Goal: Find specific page/section: Find specific page/section

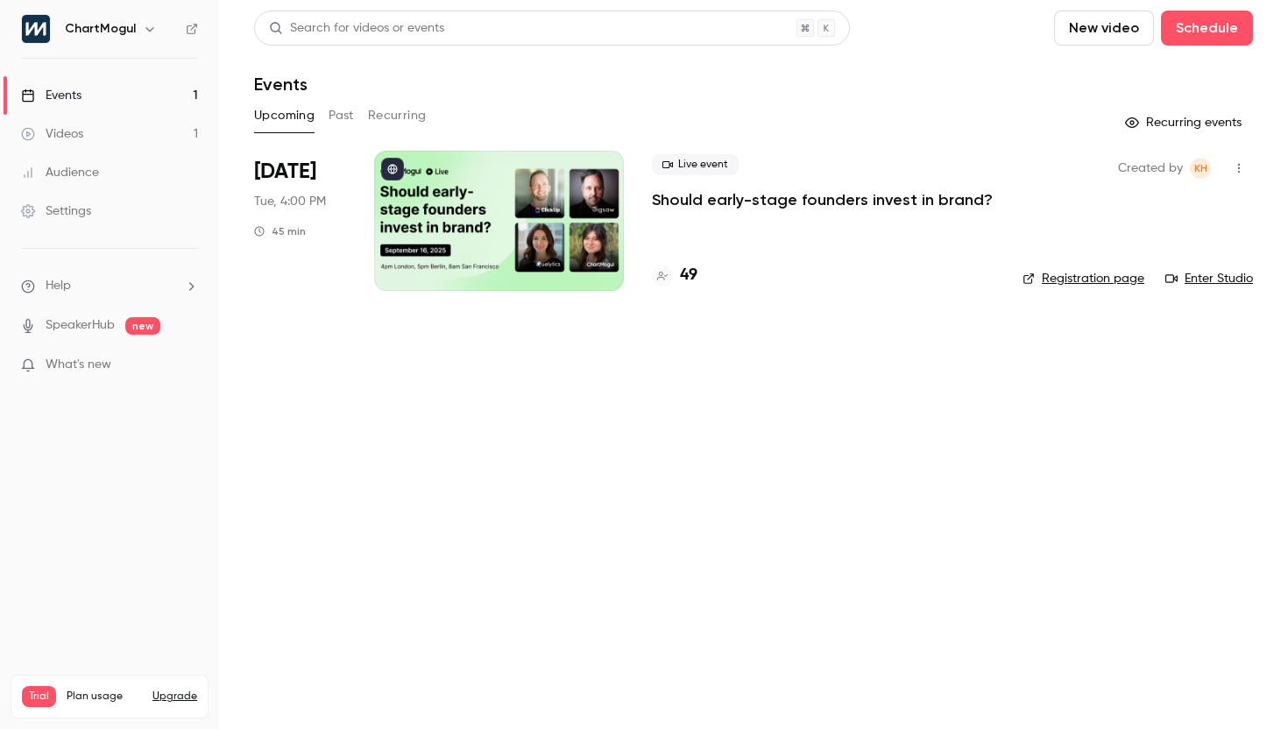
click at [678, 200] on p "Should early-stage founders invest in brand?" at bounding box center [822, 199] width 341 height 21
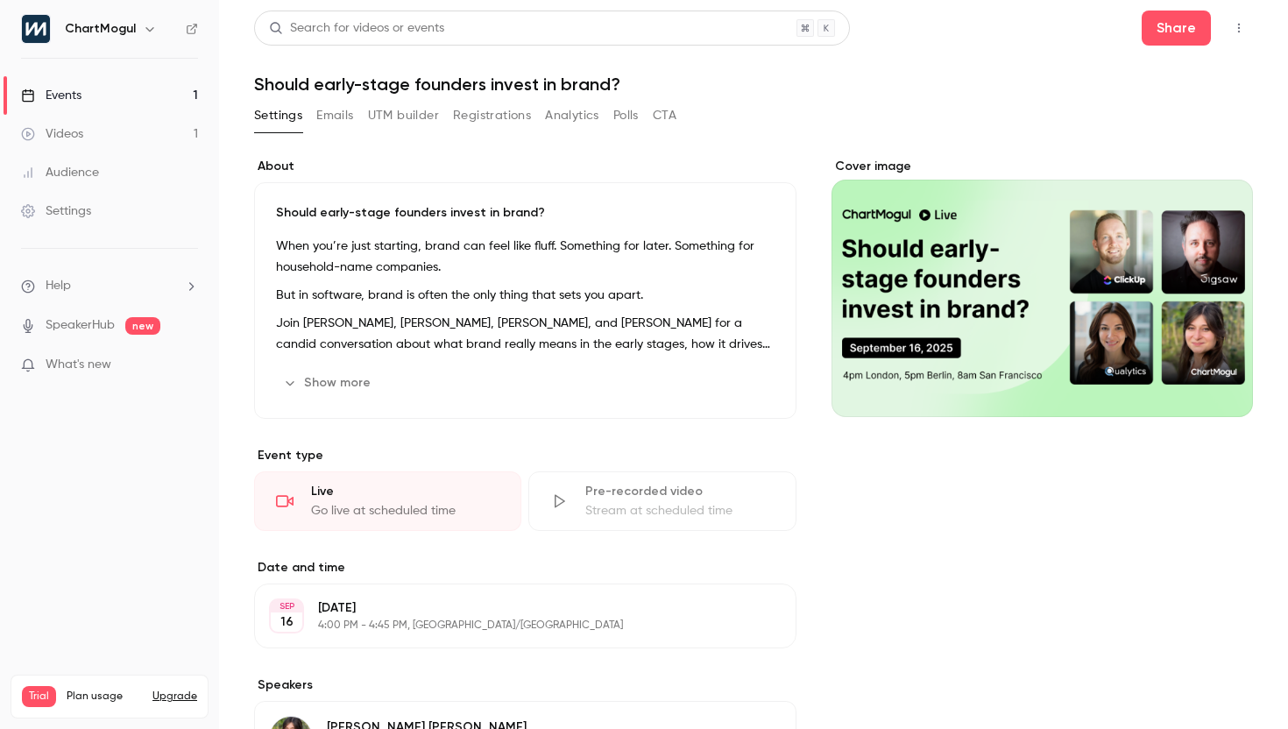
click at [332, 121] on button "Emails" at bounding box center [334, 116] width 37 height 28
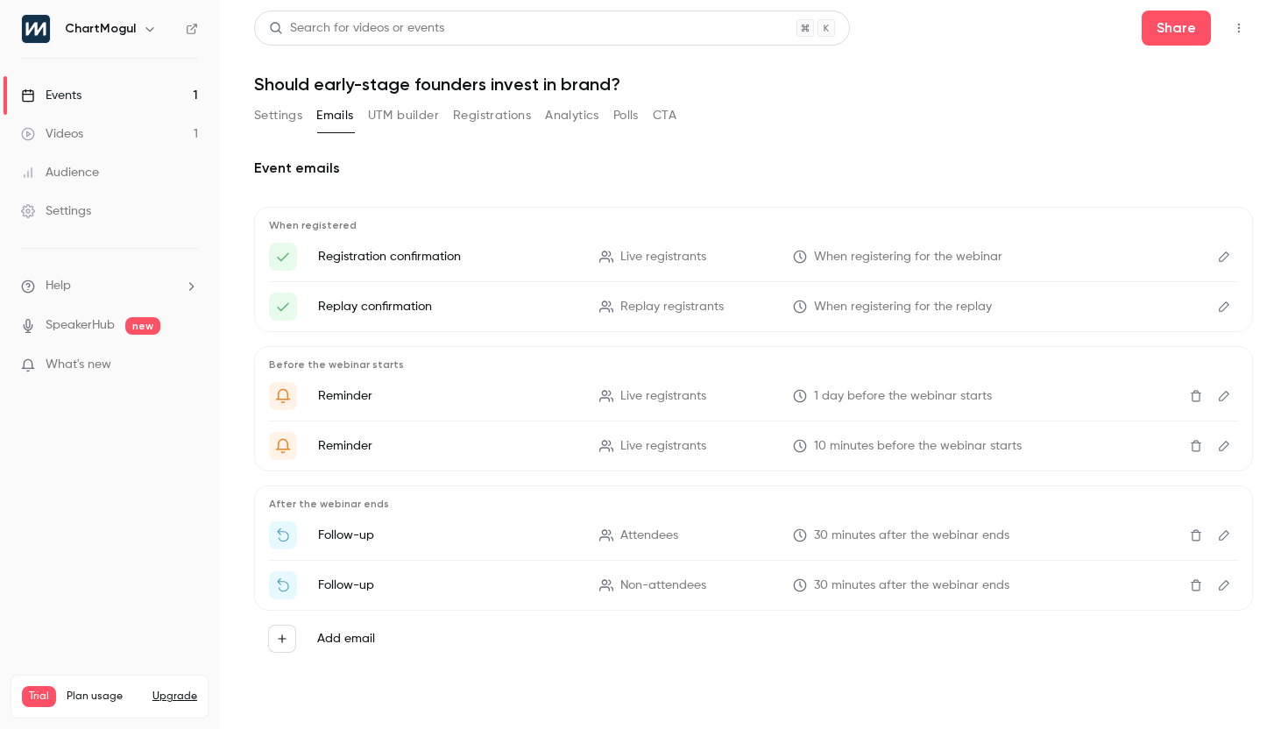
click at [583, 119] on button "Analytics" at bounding box center [572, 116] width 54 height 28
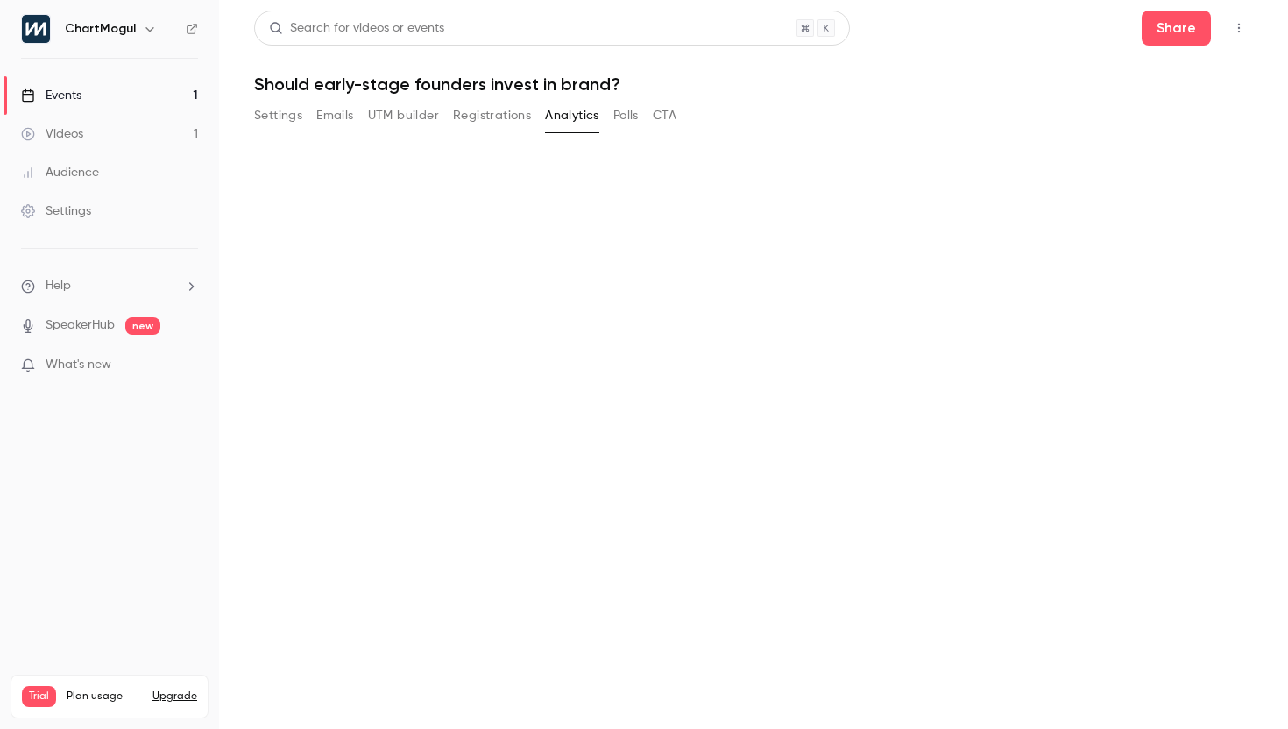
click at [623, 117] on button "Polls" at bounding box center [625, 116] width 25 height 28
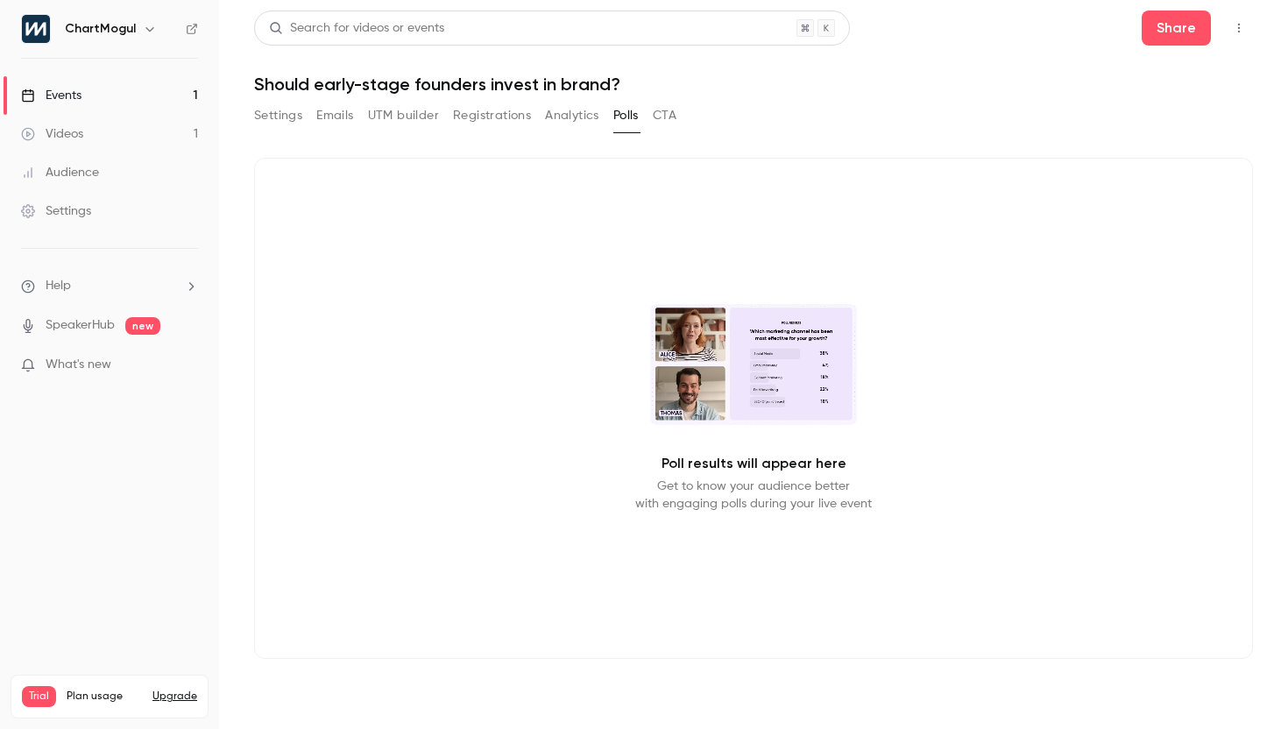
click at [675, 116] on button "CTA" at bounding box center [665, 116] width 24 height 28
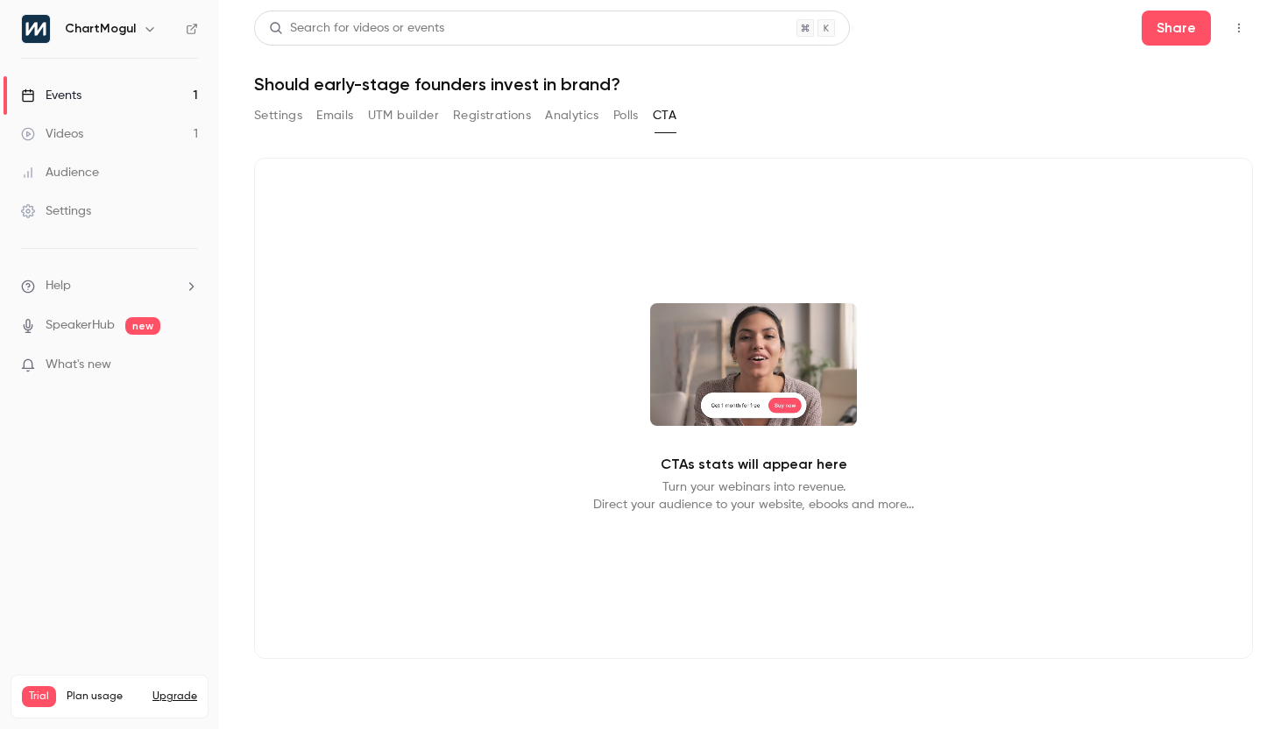
click at [580, 116] on button "Analytics" at bounding box center [572, 116] width 54 height 28
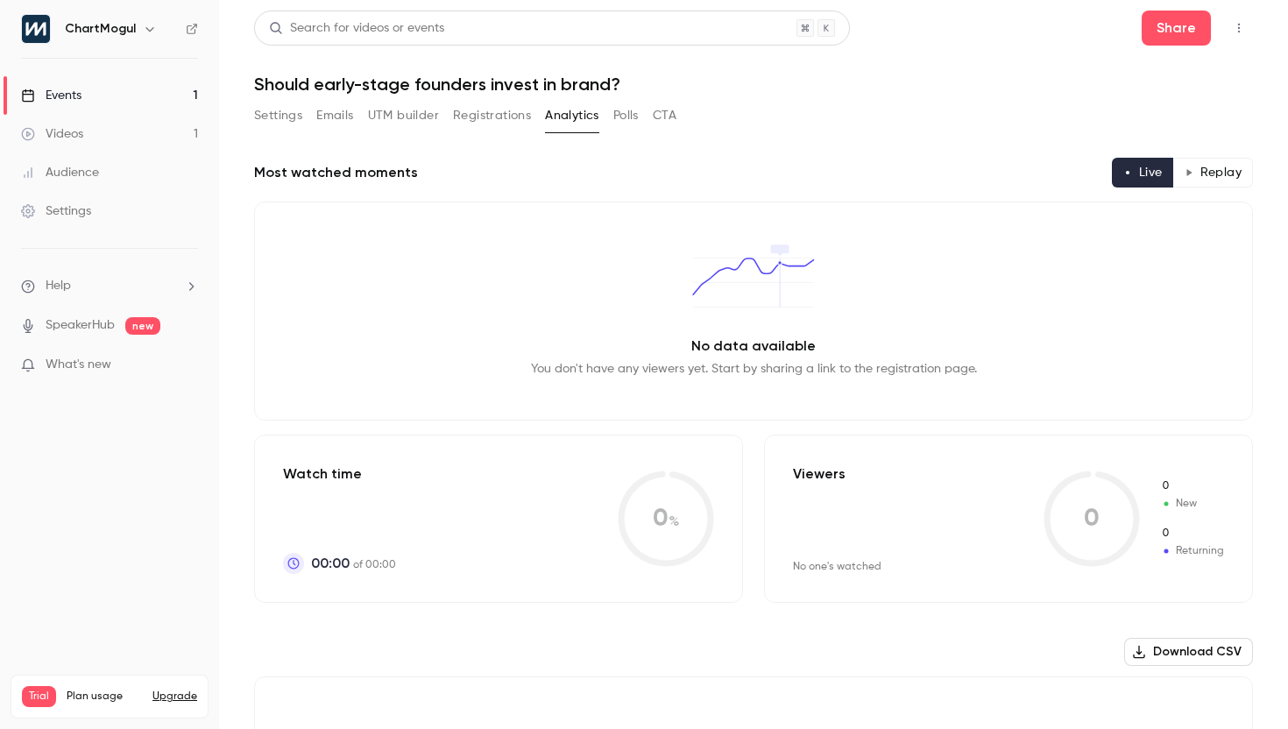
click at [499, 115] on button "Registrations" at bounding box center [492, 116] width 78 height 28
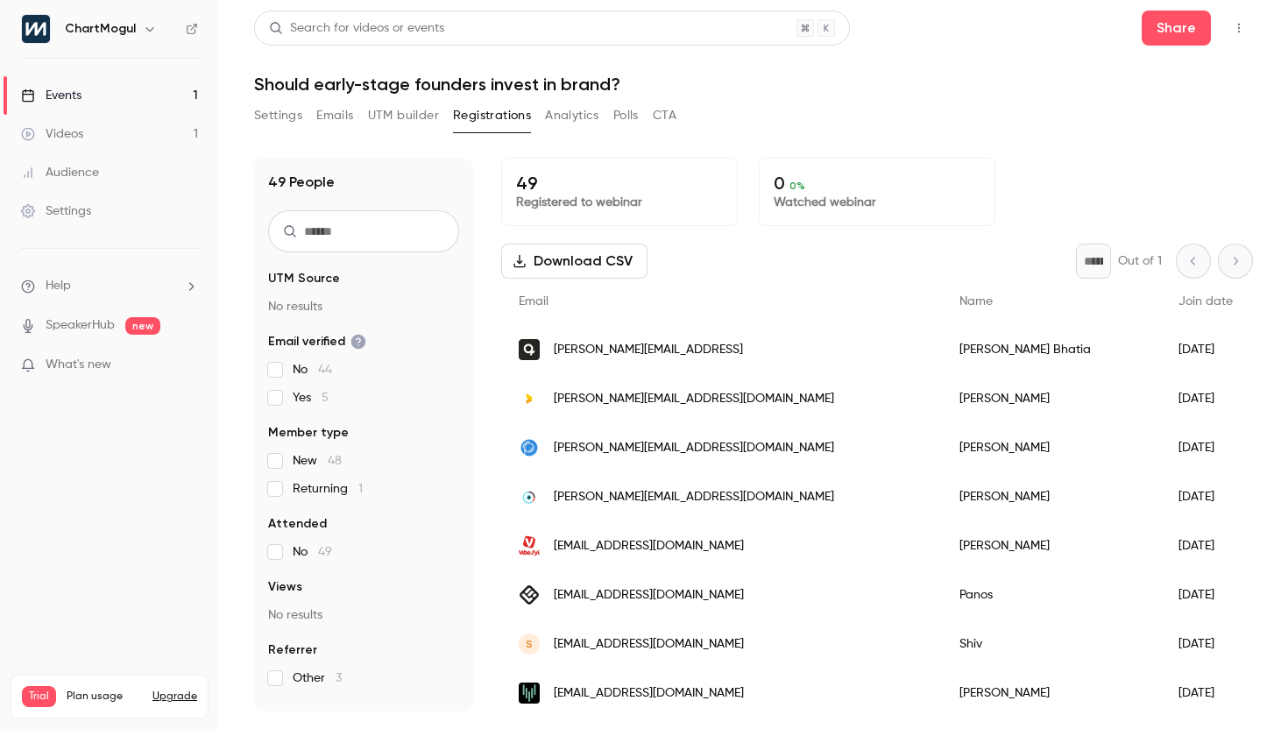
click at [535, 180] on p "49" at bounding box center [619, 183] width 207 height 21
click at [526, 192] on p "49" at bounding box center [619, 183] width 207 height 21
